Goal: Obtain resource: Download file/media

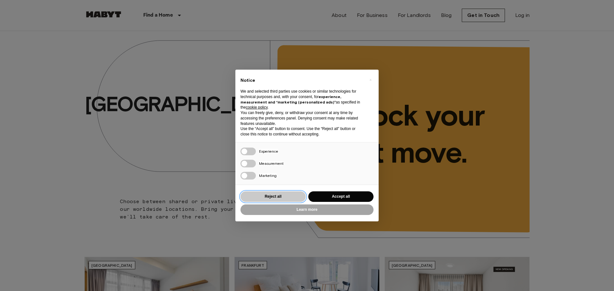
click at [265, 194] on button "Reject all" at bounding box center [272, 196] width 65 height 11
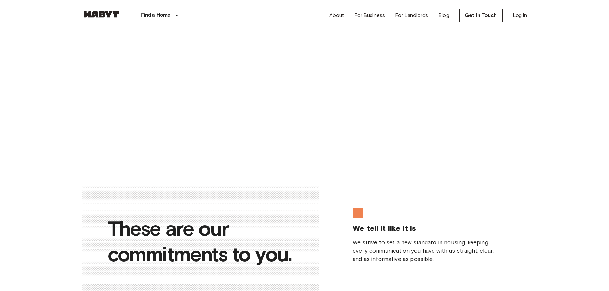
scroll to position [1044, 0]
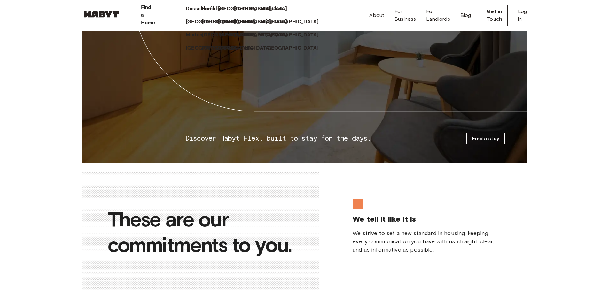
click at [219, 39] on p "[GEOGRAPHIC_DATA]" at bounding box center [245, 35] width 53 height 8
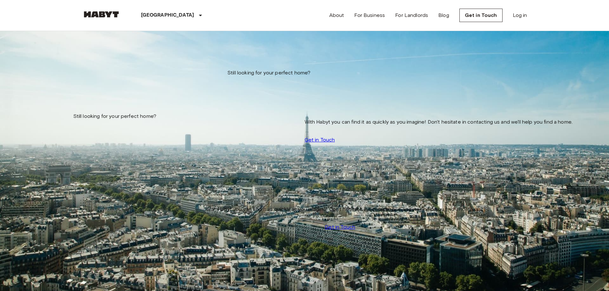
click at [163, 112] on img at bounding box center [304, 247] width 444 height 296
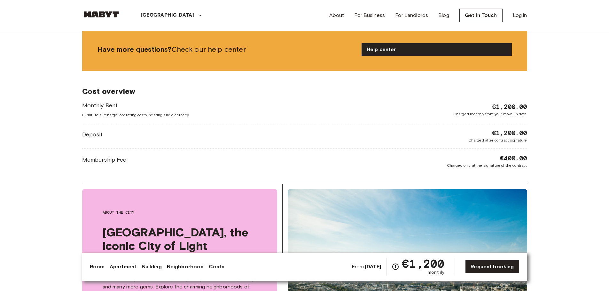
scroll to position [447, 0]
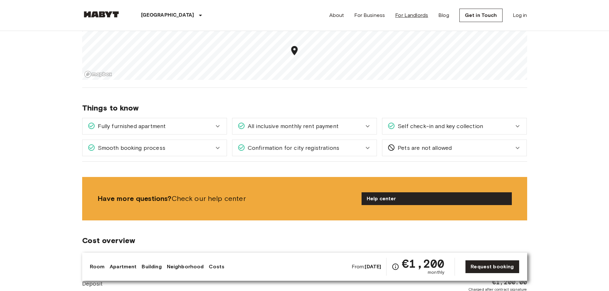
click at [409, 14] on link "For Landlords" at bounding box center [411, 16] width 33 height 8
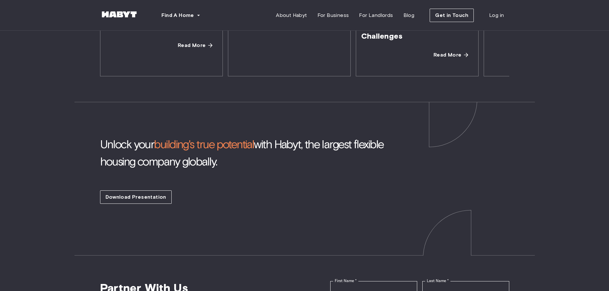
scroll to position [1268, 0]
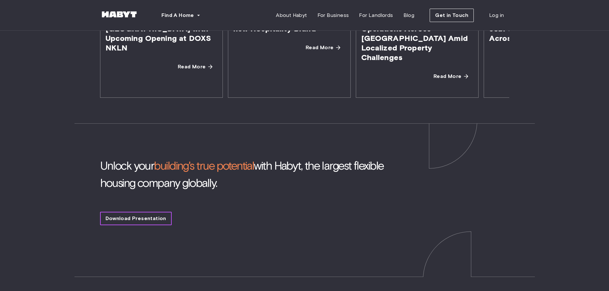
click at [153, 215] on span "Download Presentation" at bounding box center [135, 219] width 61 height 8
